Goal: Information Seeking & Learning: Learn about a topic

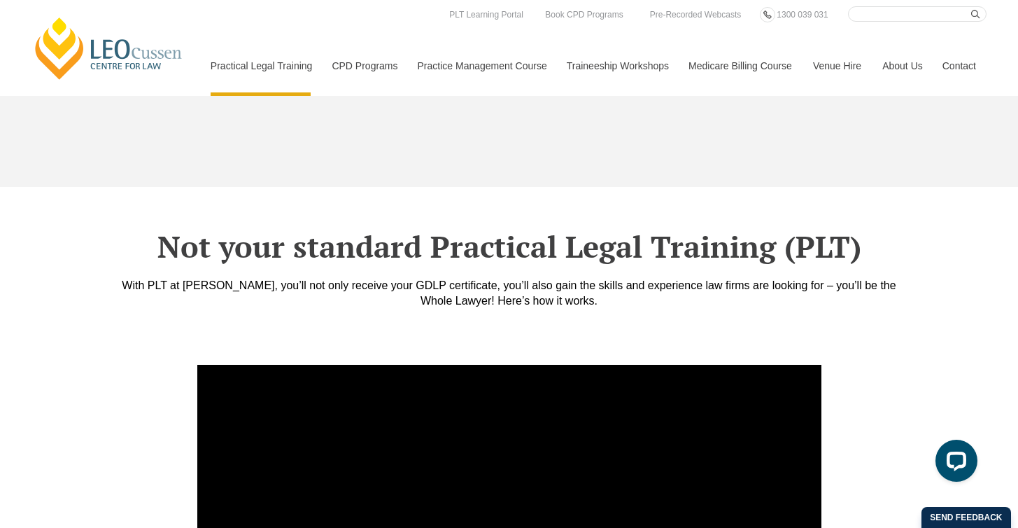
scroll to position [4625, 0]
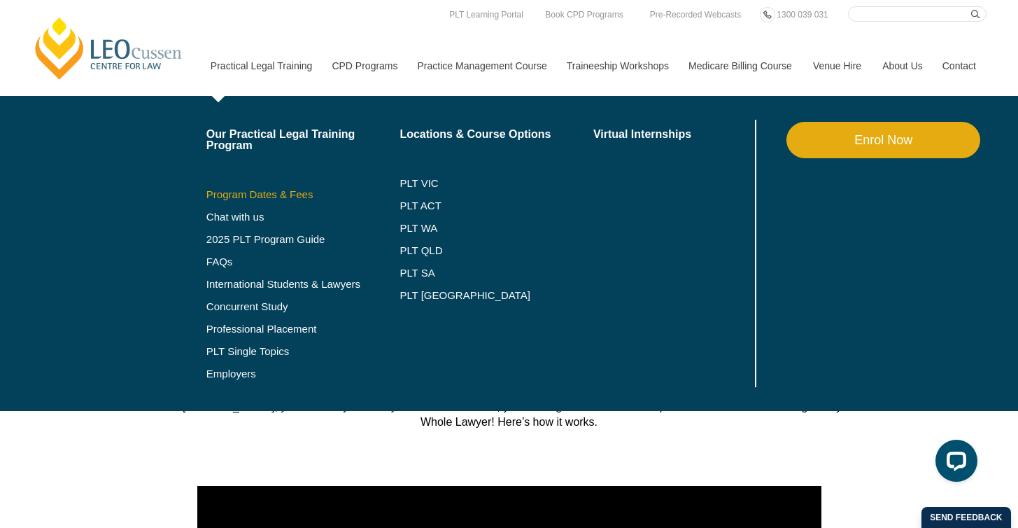
click at [257, 197] on link "Program Dates & Fees" at bounding box center [303, 194] width 194 height 11
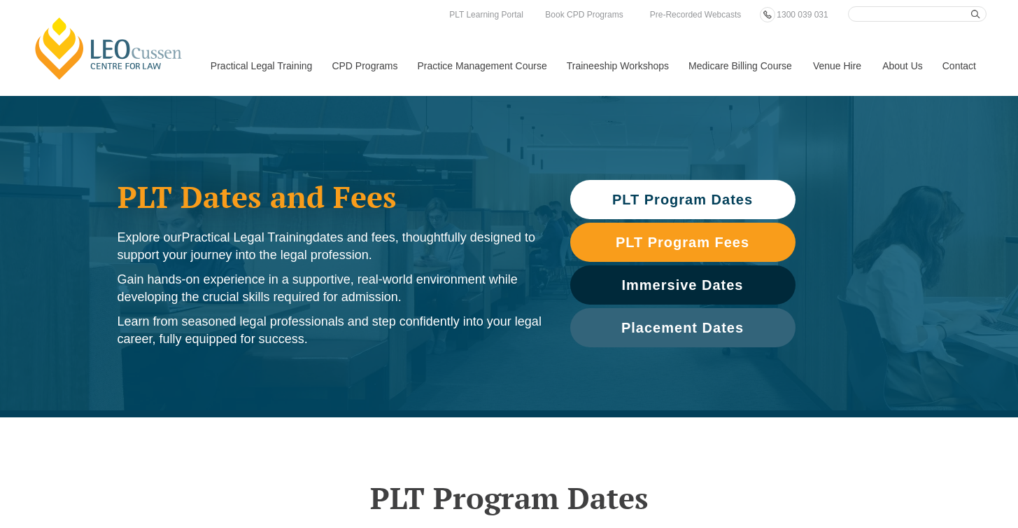
click at [617, 203] on span "PLT Program Dates" at bounding box center [682, 199] width 141 height 14
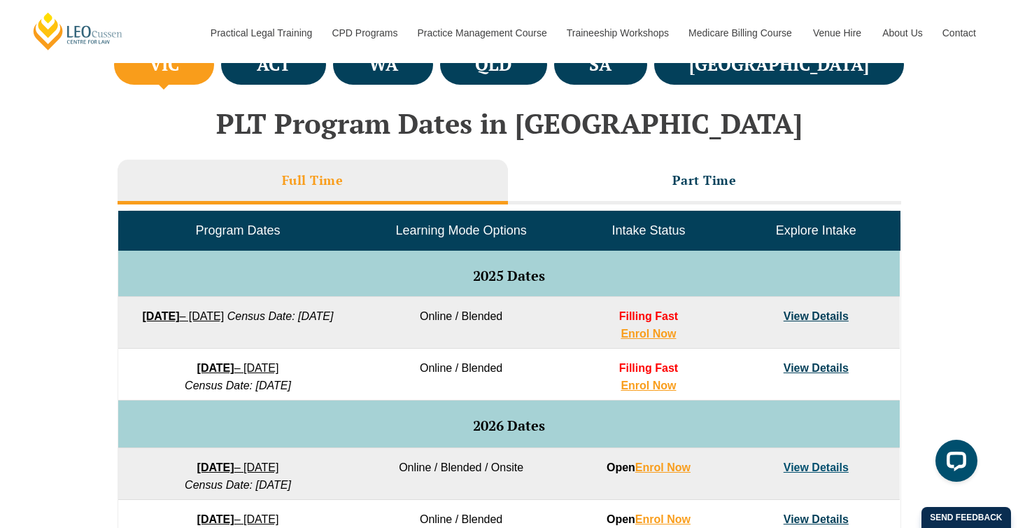
scroll to position [550, 0]
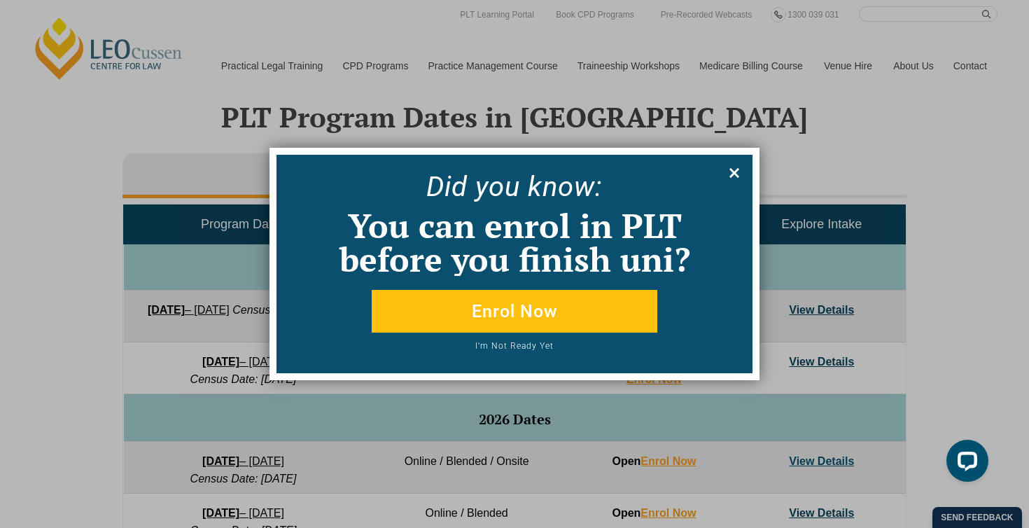
click at [732, 169] on icon at bounding box center [734, 173] width 10 height 10
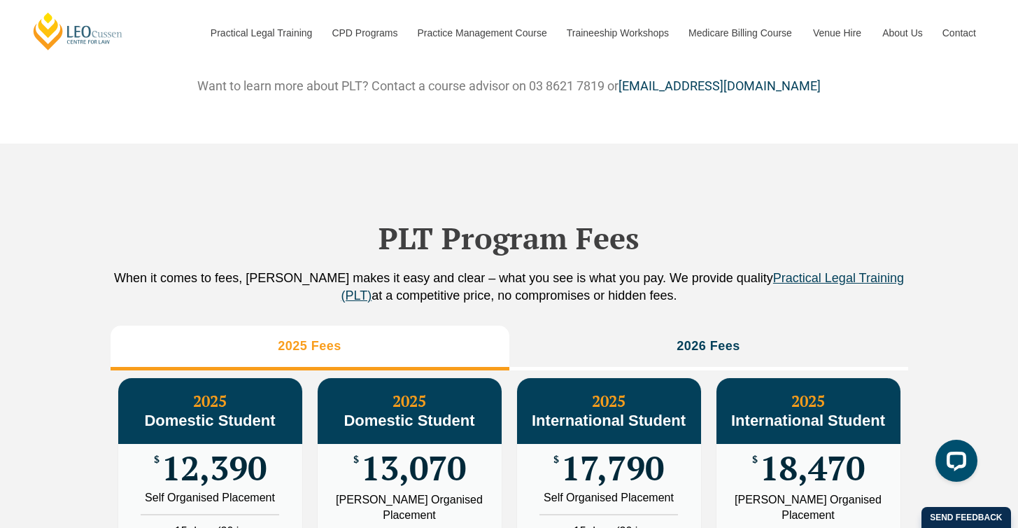
scroll to position [1301, 0]
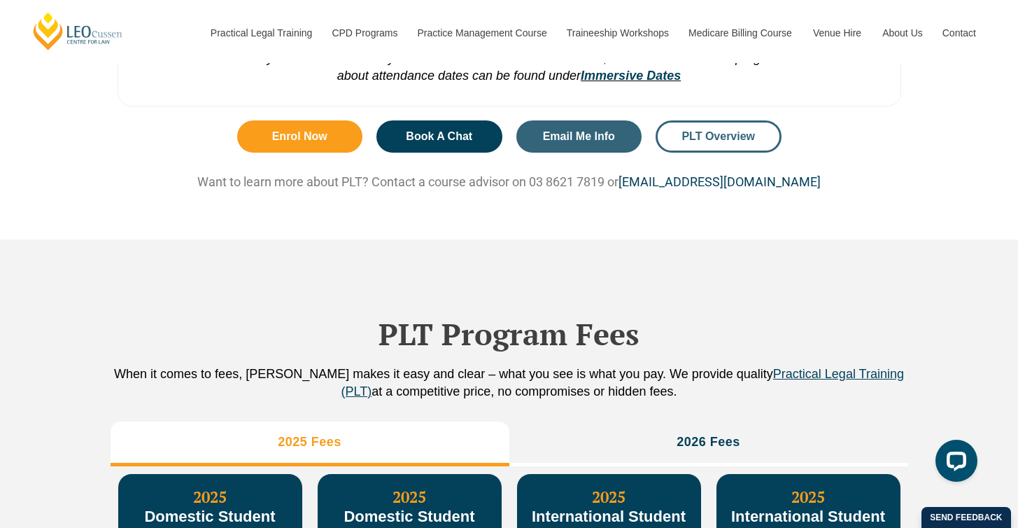
click at [705, 142] on span "PLT Overview" at bounding box center [718, 136] width 73 height 11
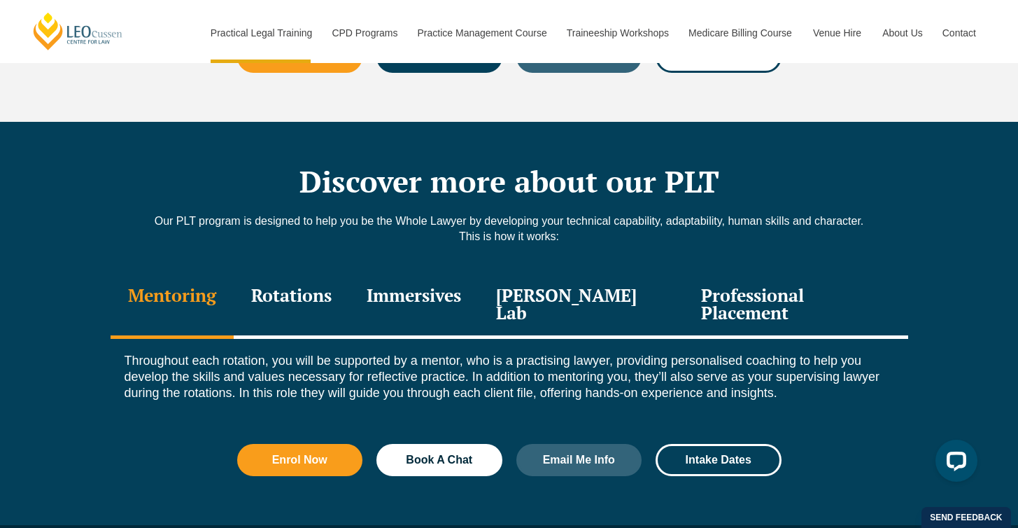
scroll to position [1878, 0]
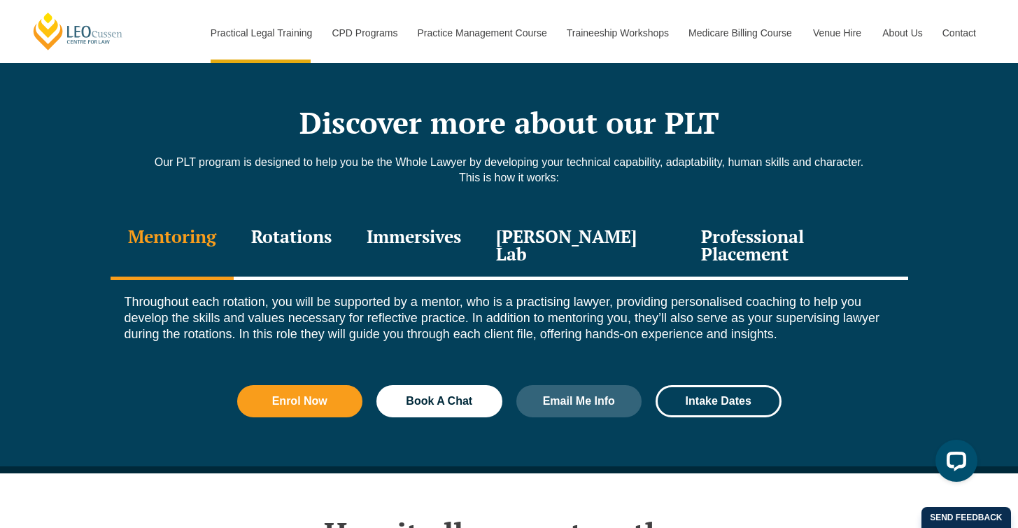
click at [327, 215] on div "Rotations" at bounding box center [291, 246] width 115 height 66
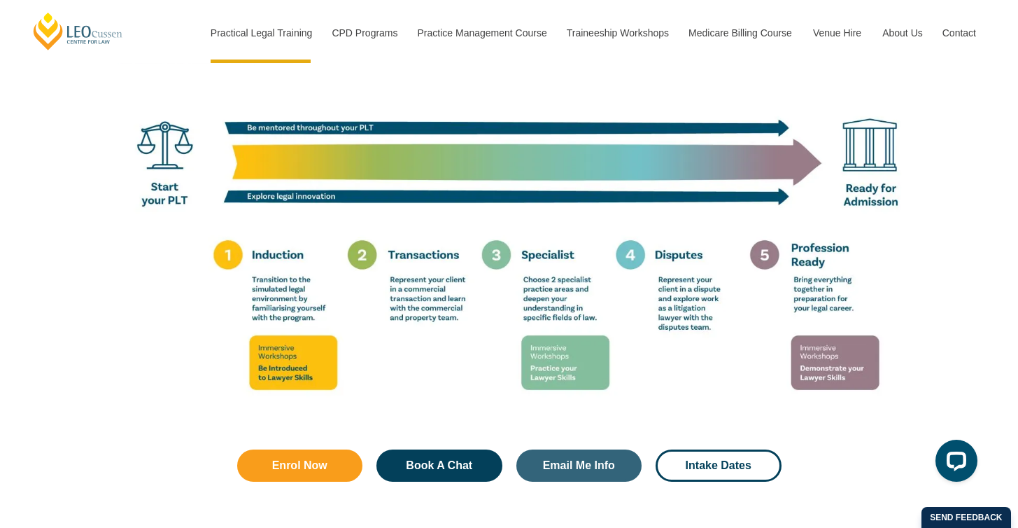
scroll to position [2840, 0]
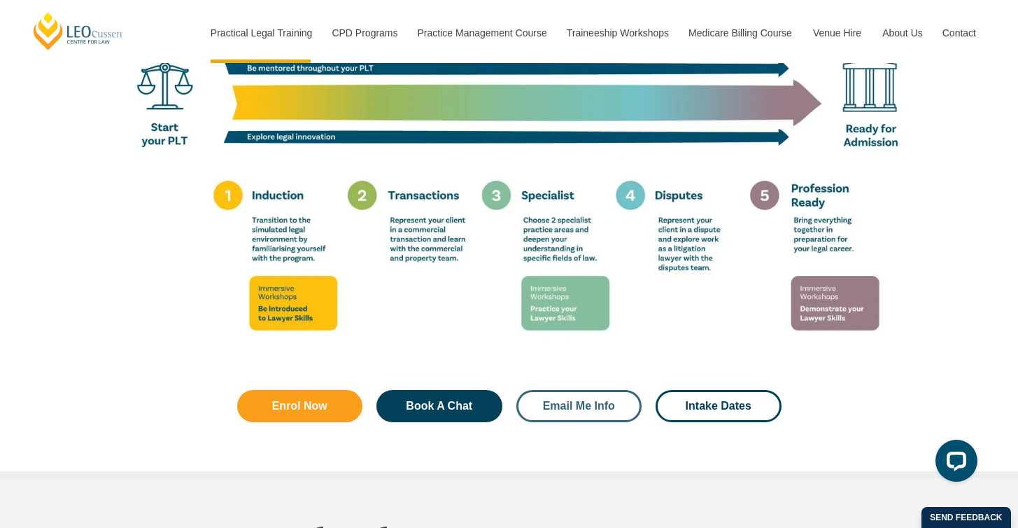
click at [582, 400] on span "Email Me Info" at bounding box center [579, 405] width 72 height 11
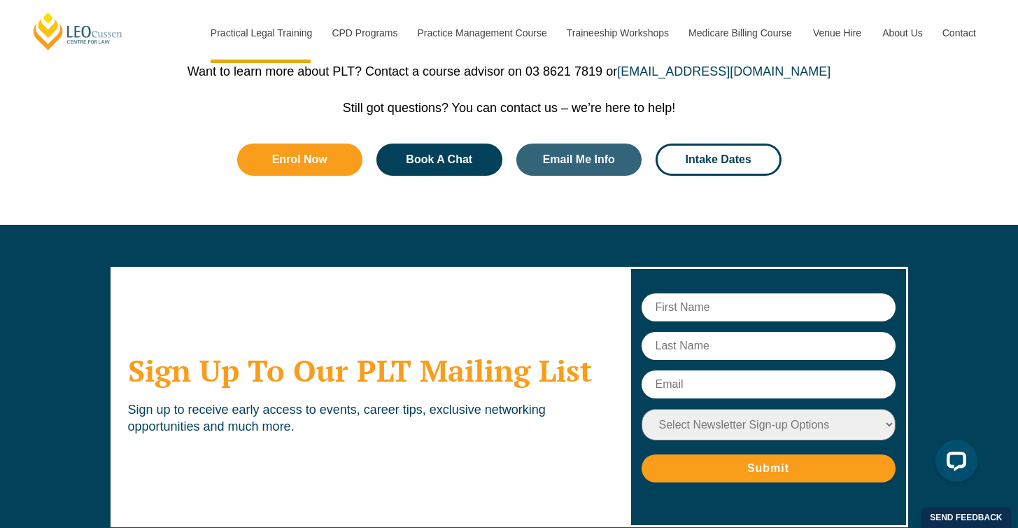
scroll to position [7135, 0]
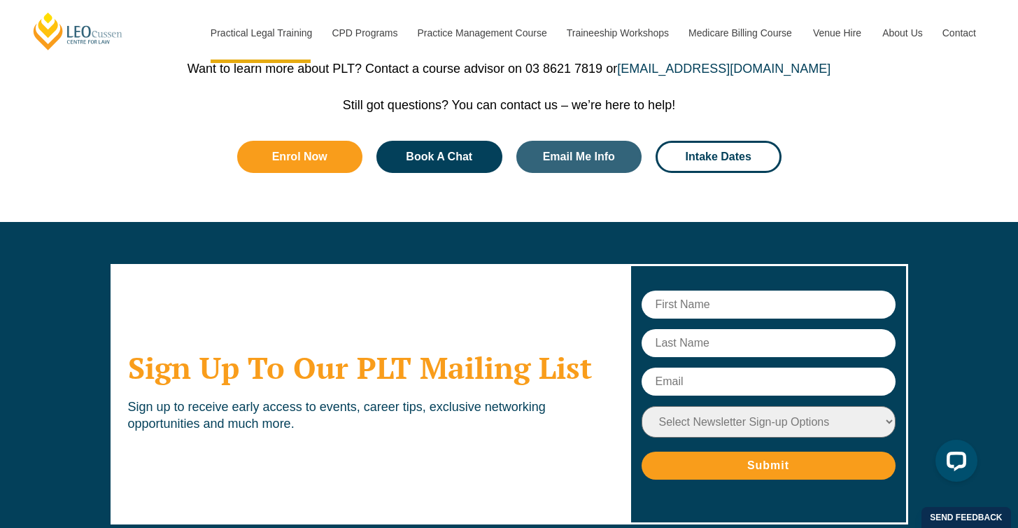
click at [708, 290] on input "text" at bounding box center [769, 304] width 254 height 28
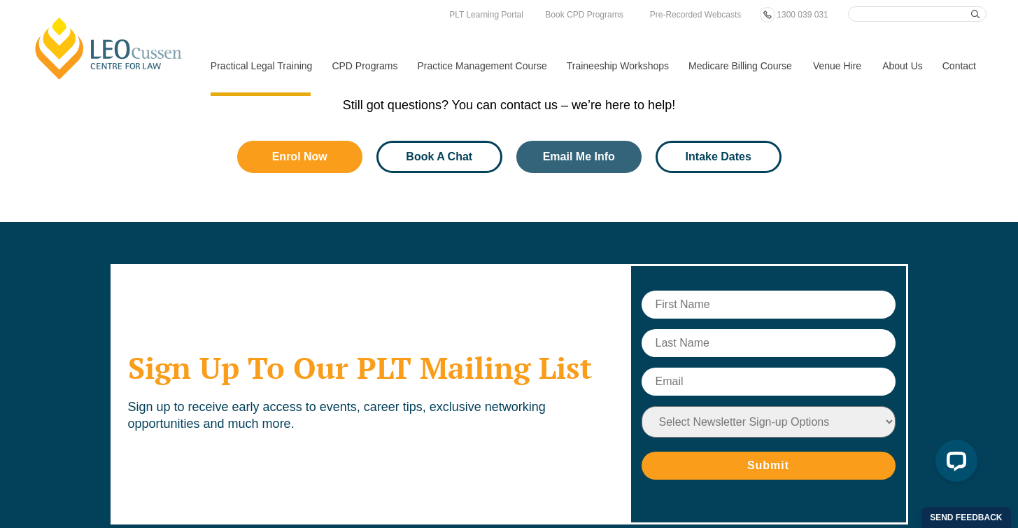
click at [456, 151] on span "Book A Chat" at bounding box center [439, 156] width 66 height 11
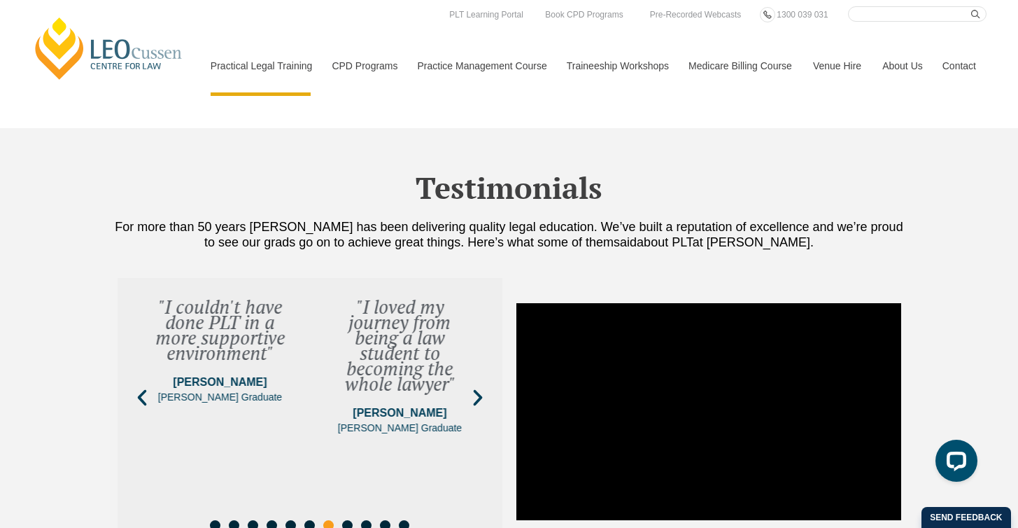
scroll to position [4545, 0]
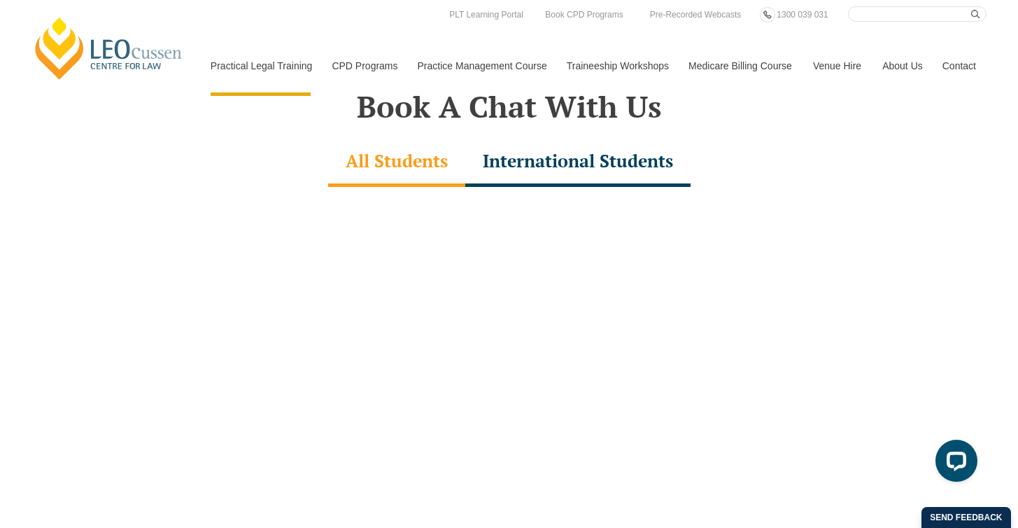
click at [540, 138] on div "International Students" at bounding box center [577, 162] width 225 height 49
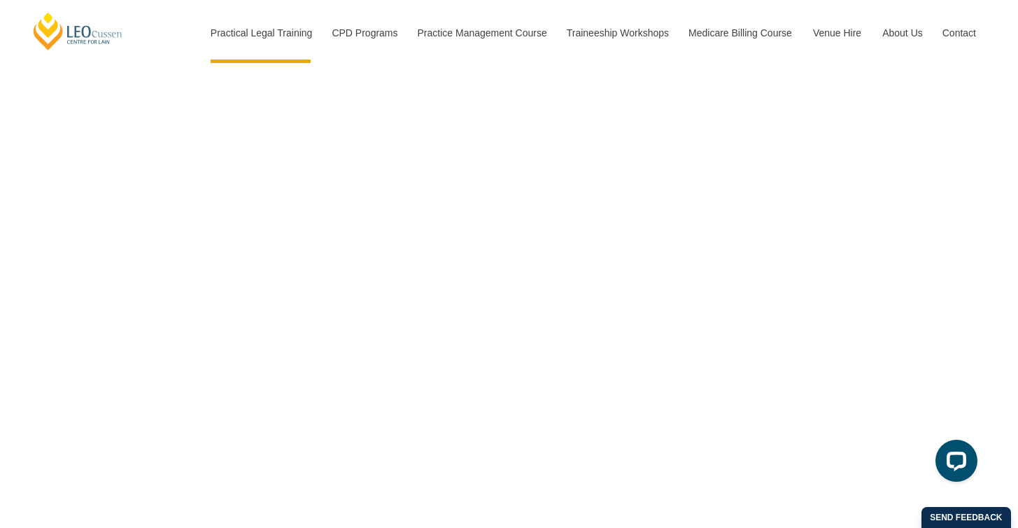
scroll to position [4692, 0]
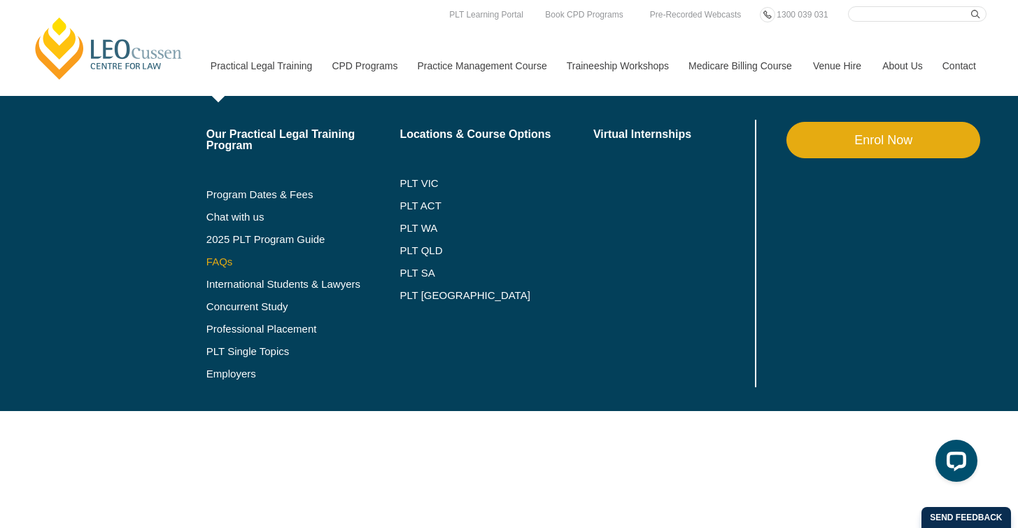
click at [206, 264] on link "FAQs" at bounding box center [303, 261] width 194 height 11
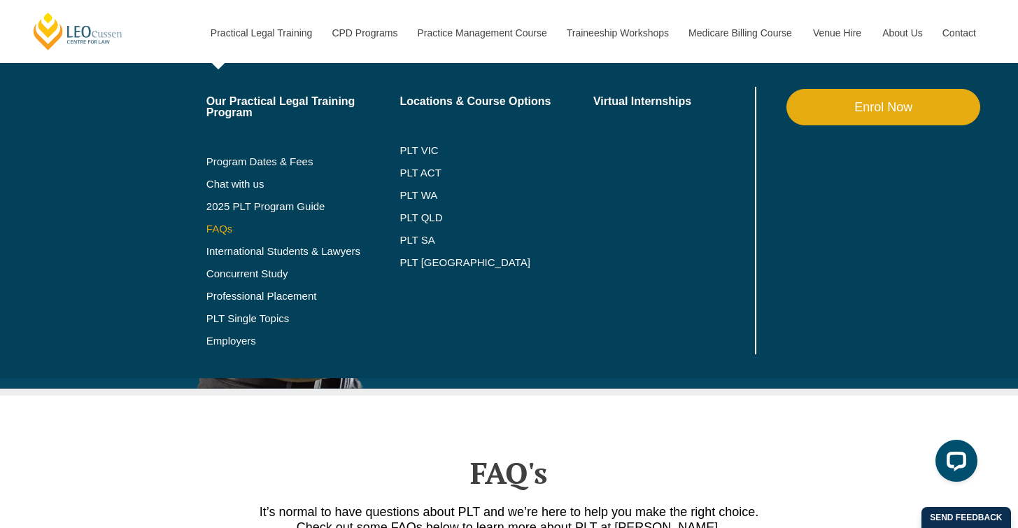
scroll to position [6219, 0]
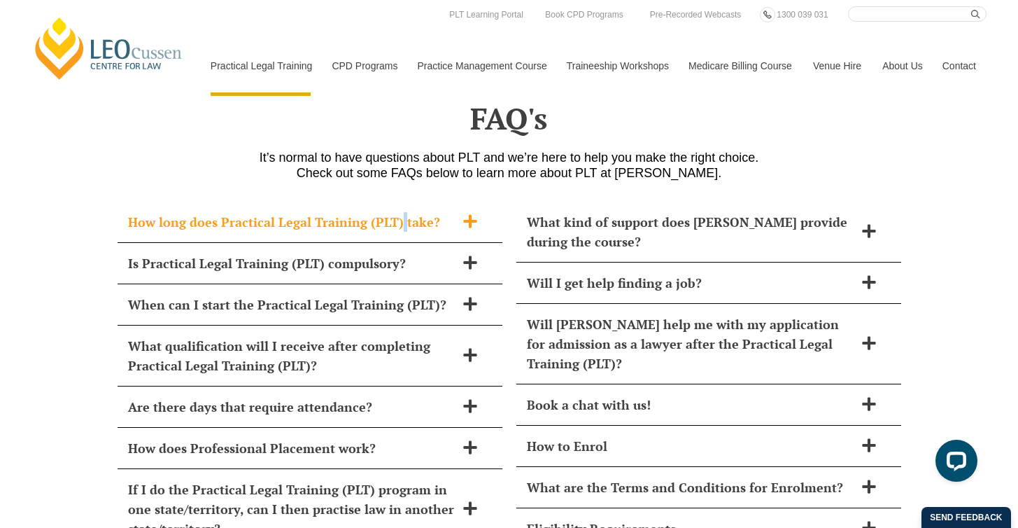
click at [400, 212] on span "How long does Practical Legal Training (PLT) take?" at bounding box center [292, 222] width 328 height 20
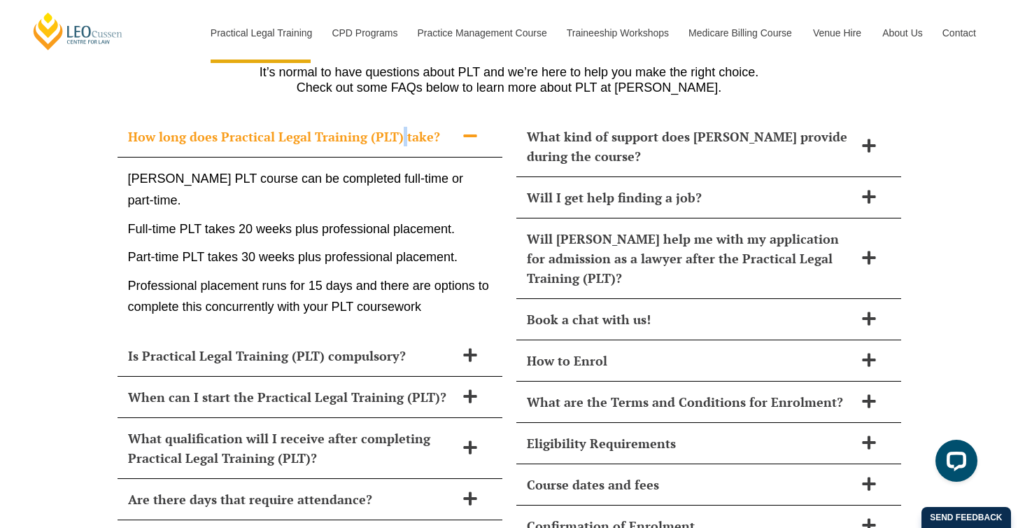
scroll to position [6305, 0]
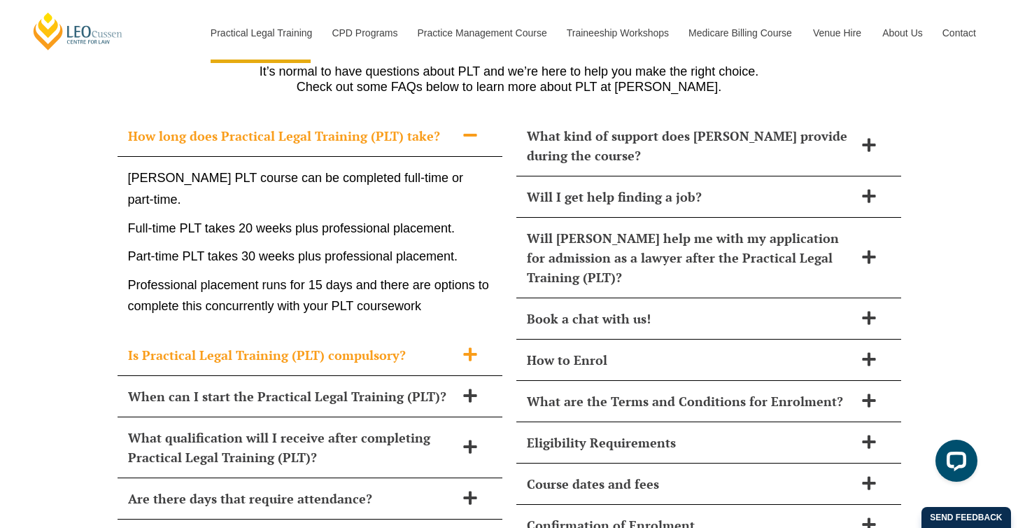
click at [435, 345] on span "Is Practical Legal Training (PLT) compulsory?" at bounding box center [292, 355] width 328 height 20
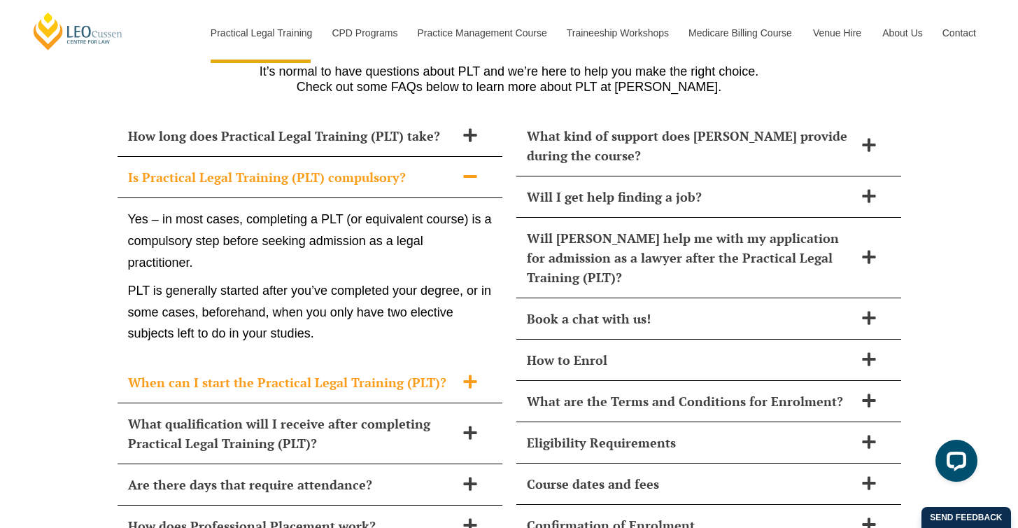
click at [414, 372] on span "When can I start the Practical Legal Training (PLT)?" at bounding box center [292, 382] width 328 height 20
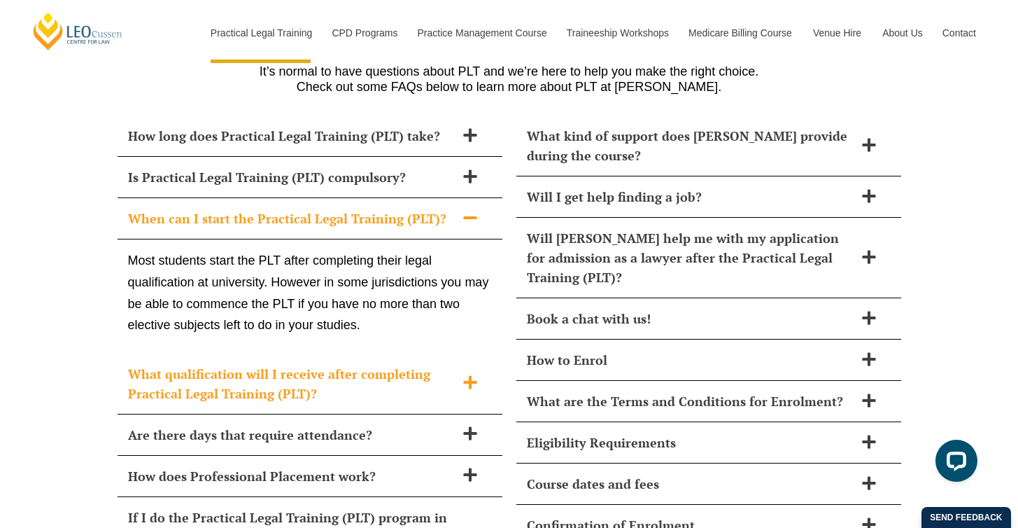
click at [419, 364] on span "What qualification will I receive after completing Practical Legal Training (PL…" at bounding box center [292, 383] width 328 height 39
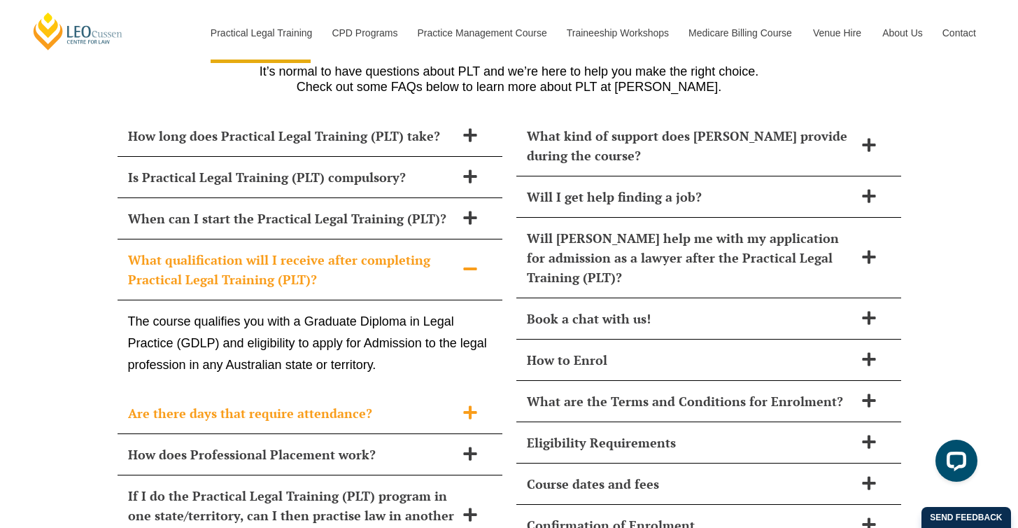
click at [422, 403] on span "Are there days that require attendance?" at bounding box center [292, 413] width 328 height 20
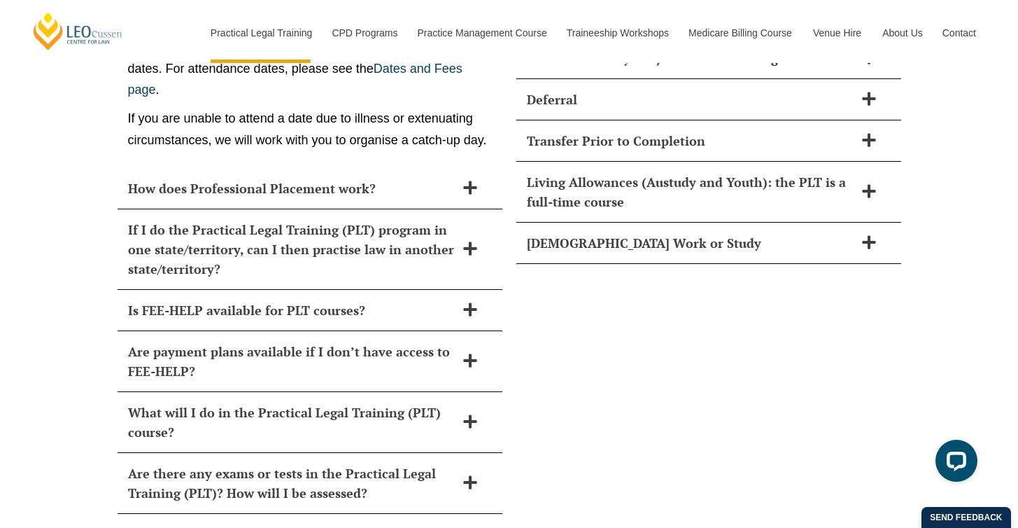
scroll to position [6800, 0]
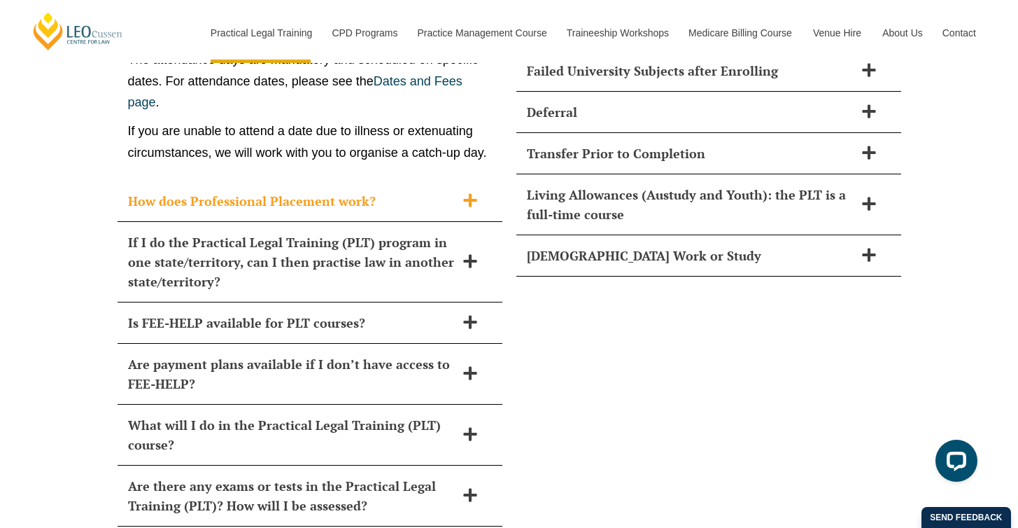
click at [433, 191] on span "How does Professional Placement work?" at bounding box center [292, 201] width 328 height 20
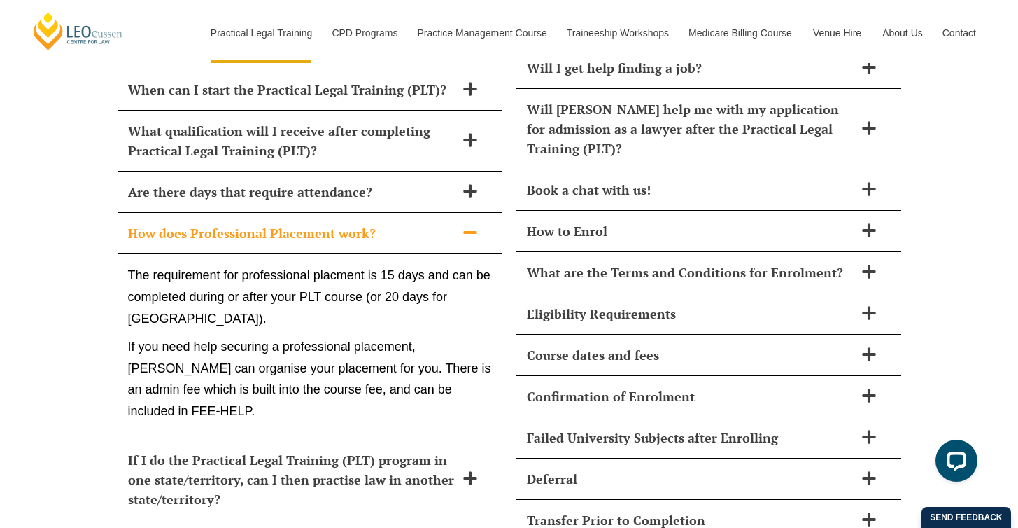
scroll to position [6432, 0]
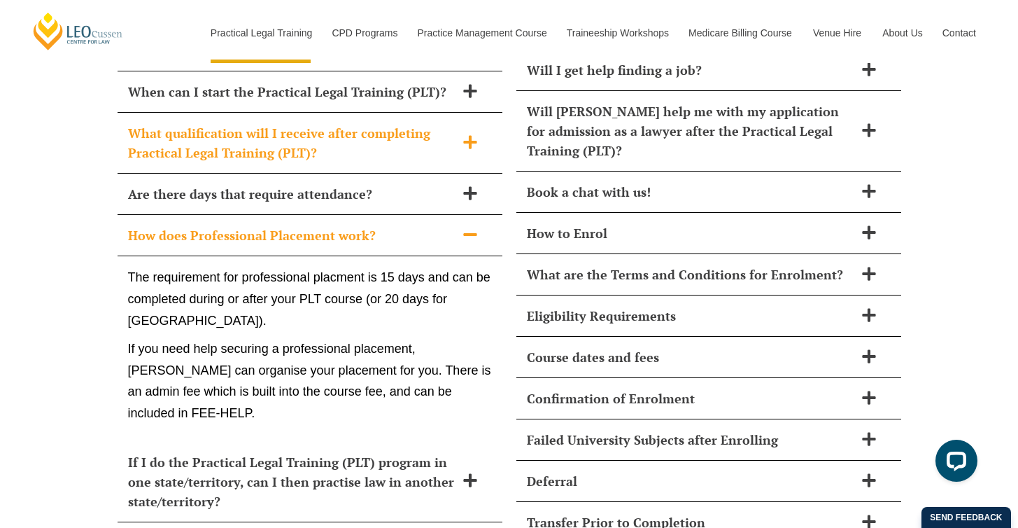
click at [409, 123] on span "What qualification will I receive after completing Practical Legal Training (PL…" at bounding box center [292, 142] width 328 height 39
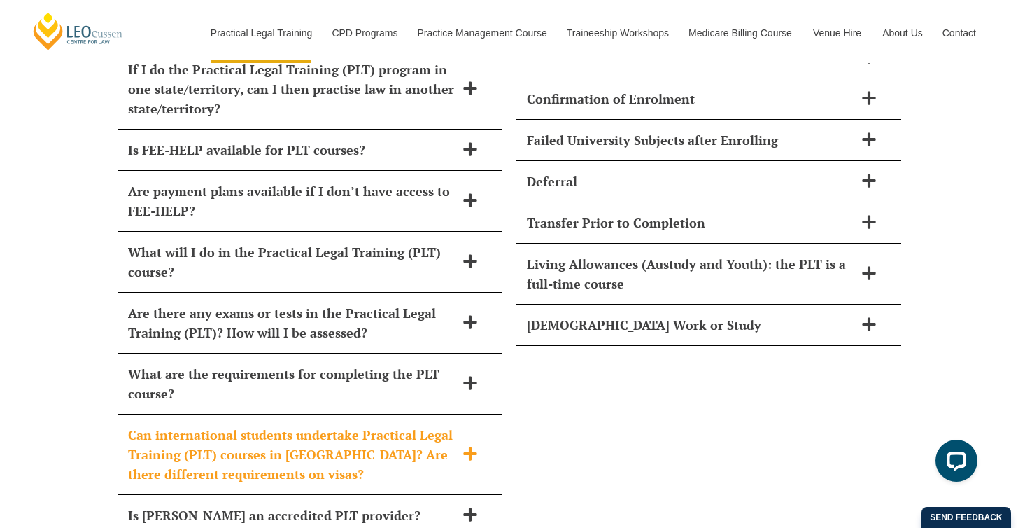
scroll to position [6790, 0]
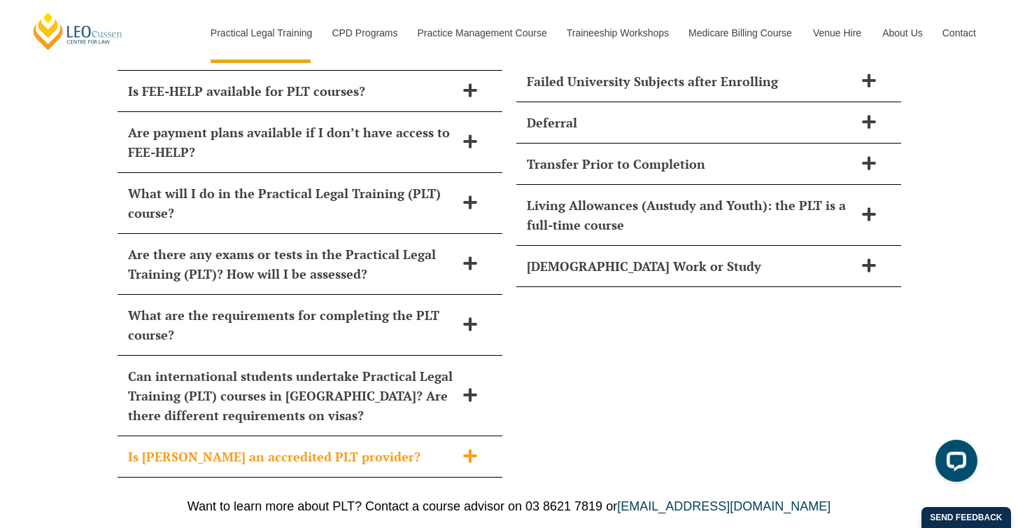
click at [355, 436] on div "Is Leo Cussen an accredited PLT provider?" at bounding box center [310, 456] width 385 height 41
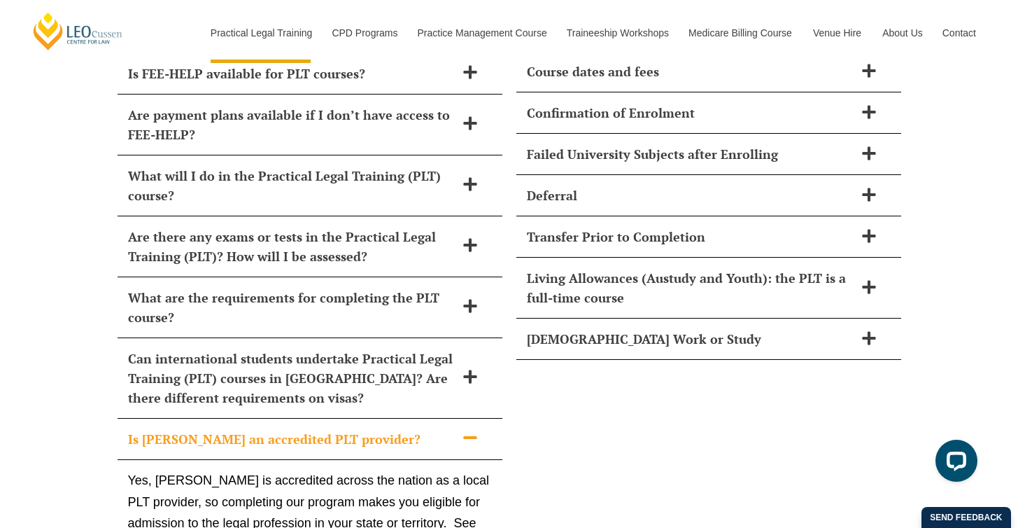
scroll to position [6698, 0]
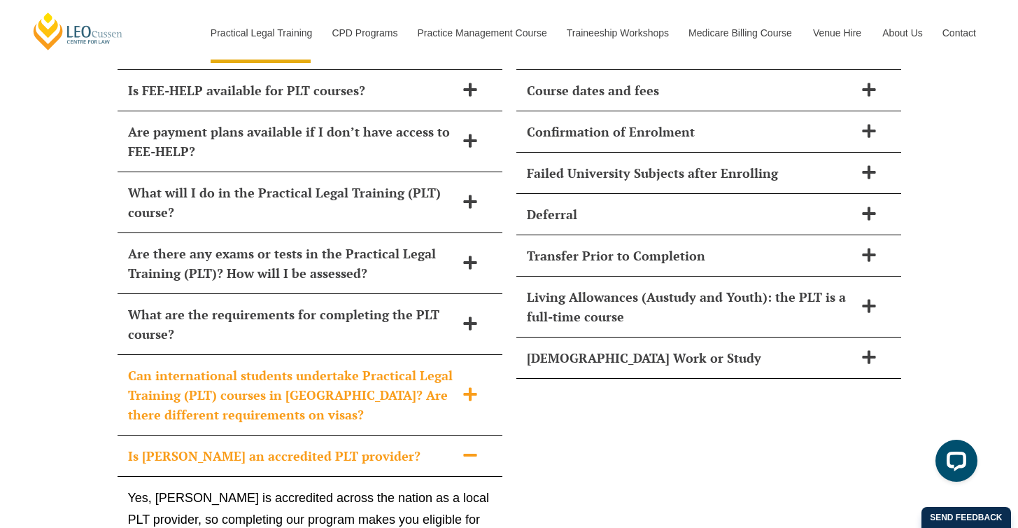
click at [391, 379] on span "Can international students undertake Practical Legal Training (PLT) courses in …" at bounding box center [292, 394] width 328 height 59
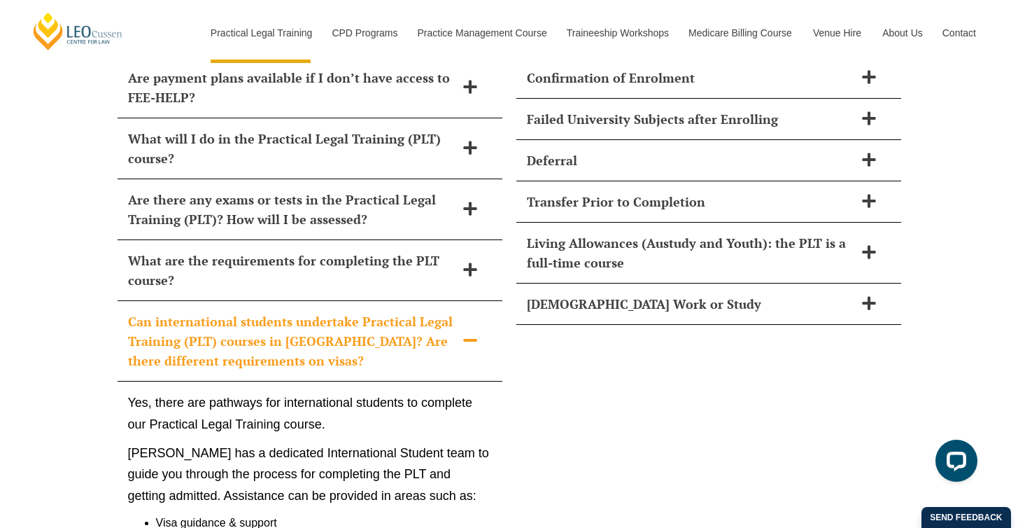
scroll to position [6740, 0]
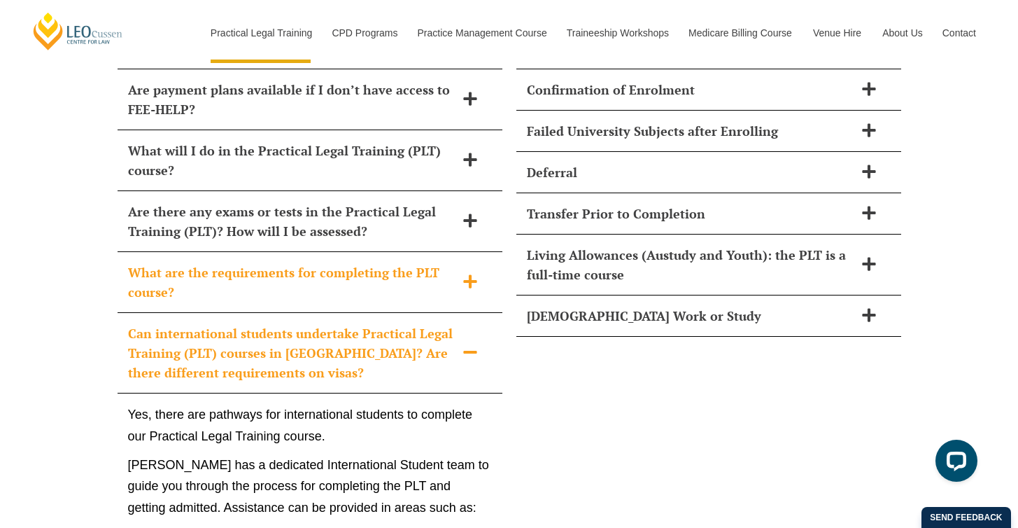
click at [372, 262] on span "What are the requirements for completing the PLT course?" at bounding box center [292, 281] width 328 height 39
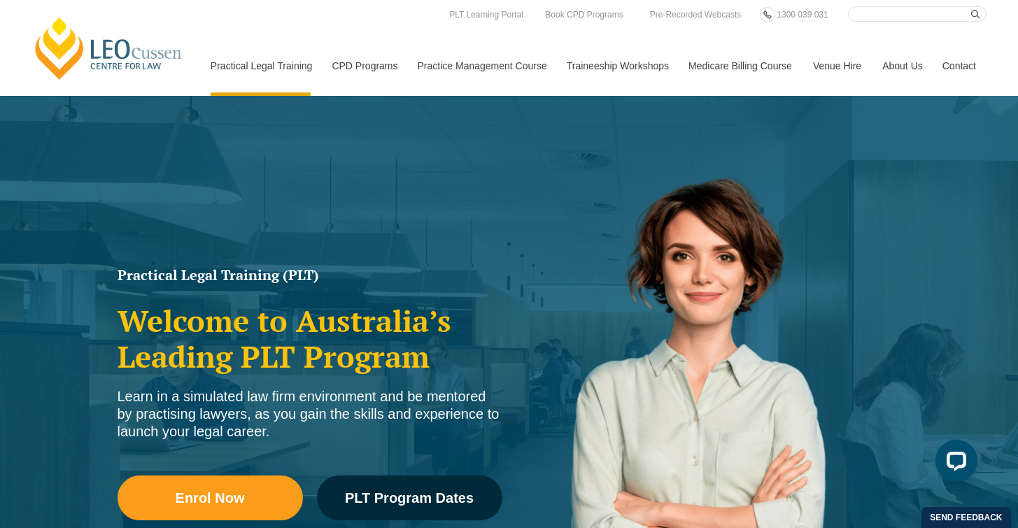
scroll to position [0, 0]
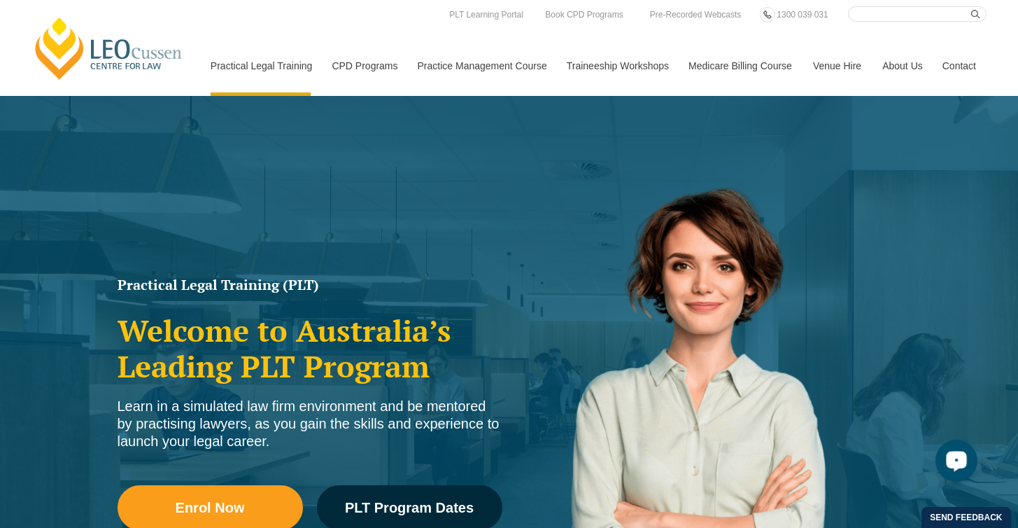
click at [948, 463] on div "Open LiveChat chat widget" at bounding box center [957, 460] width 24 height 24
